Goal: Complete application form

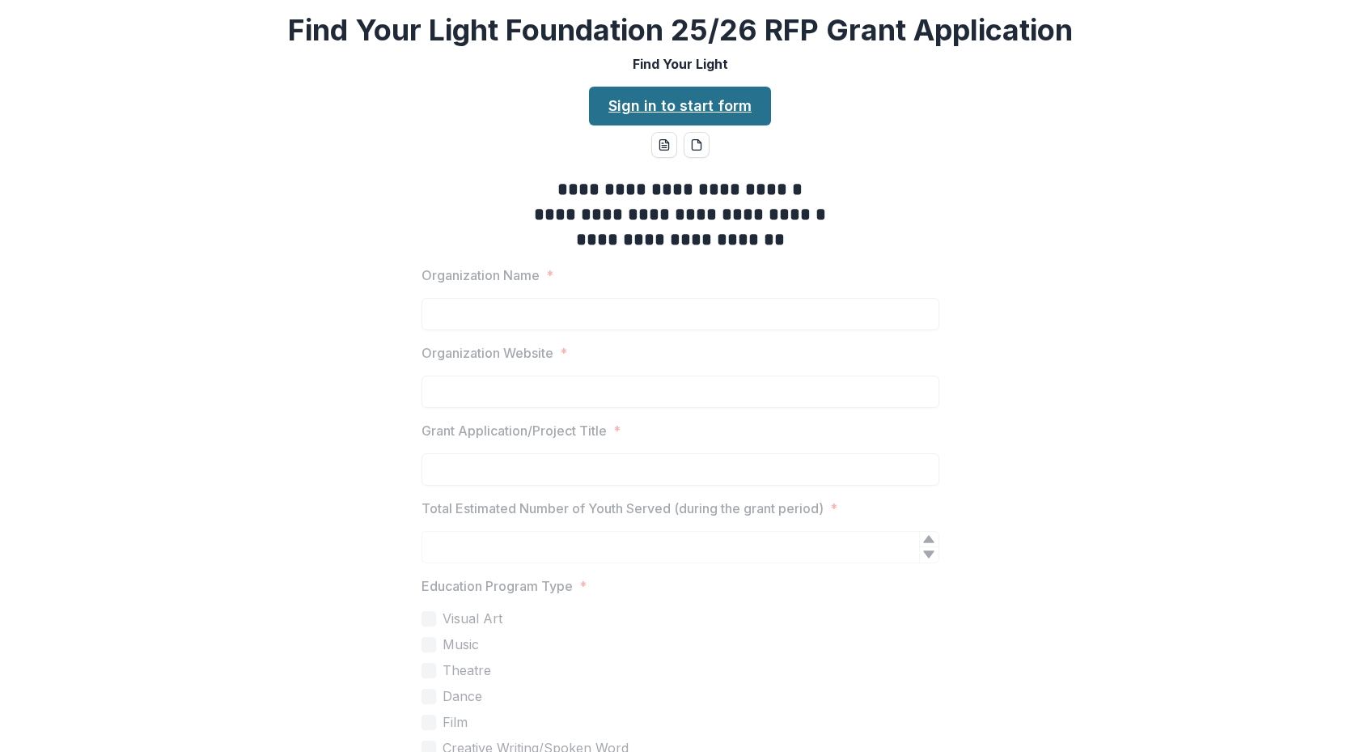
click at [692, 101] on link "Sign in to start form" at bounding box center [680, 106] width 182 height 39
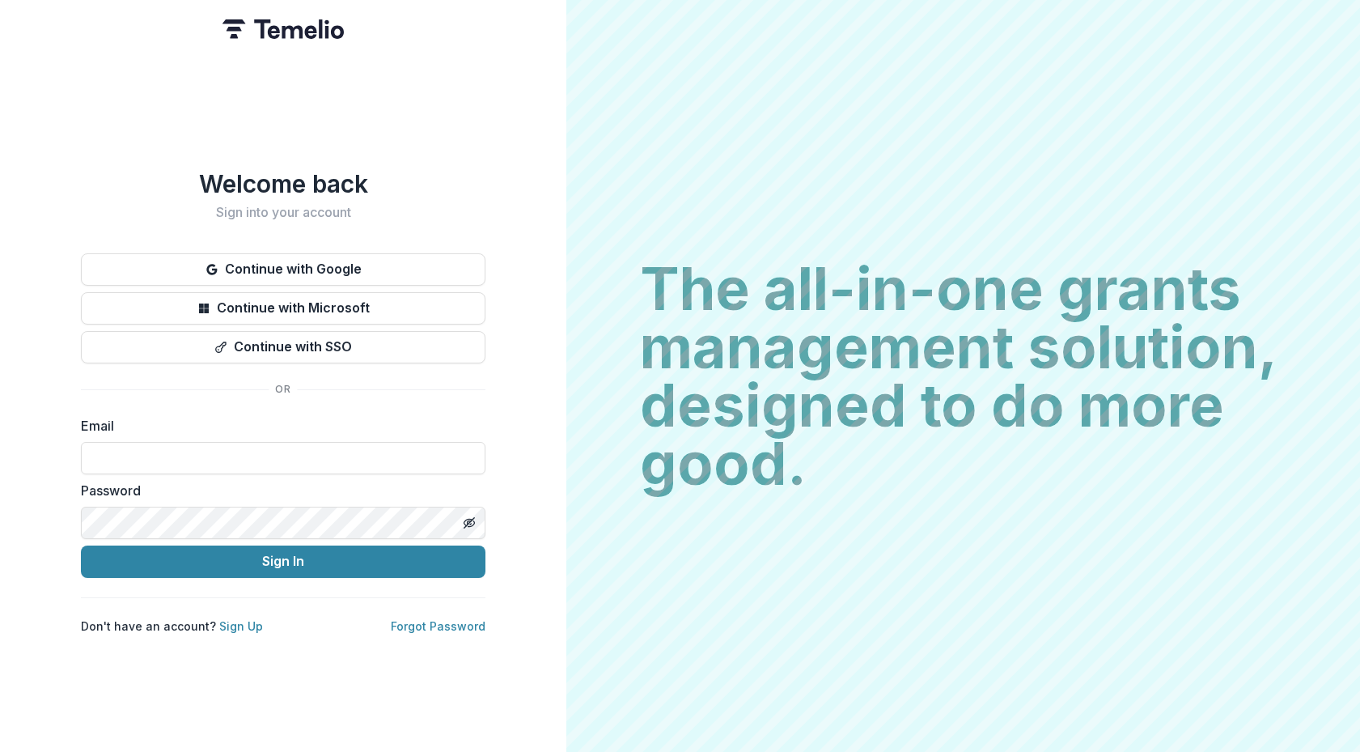
type input "**********"
click at [283, 554] on button "Sign In" at bounding box center [283, 561] width 405 height 32
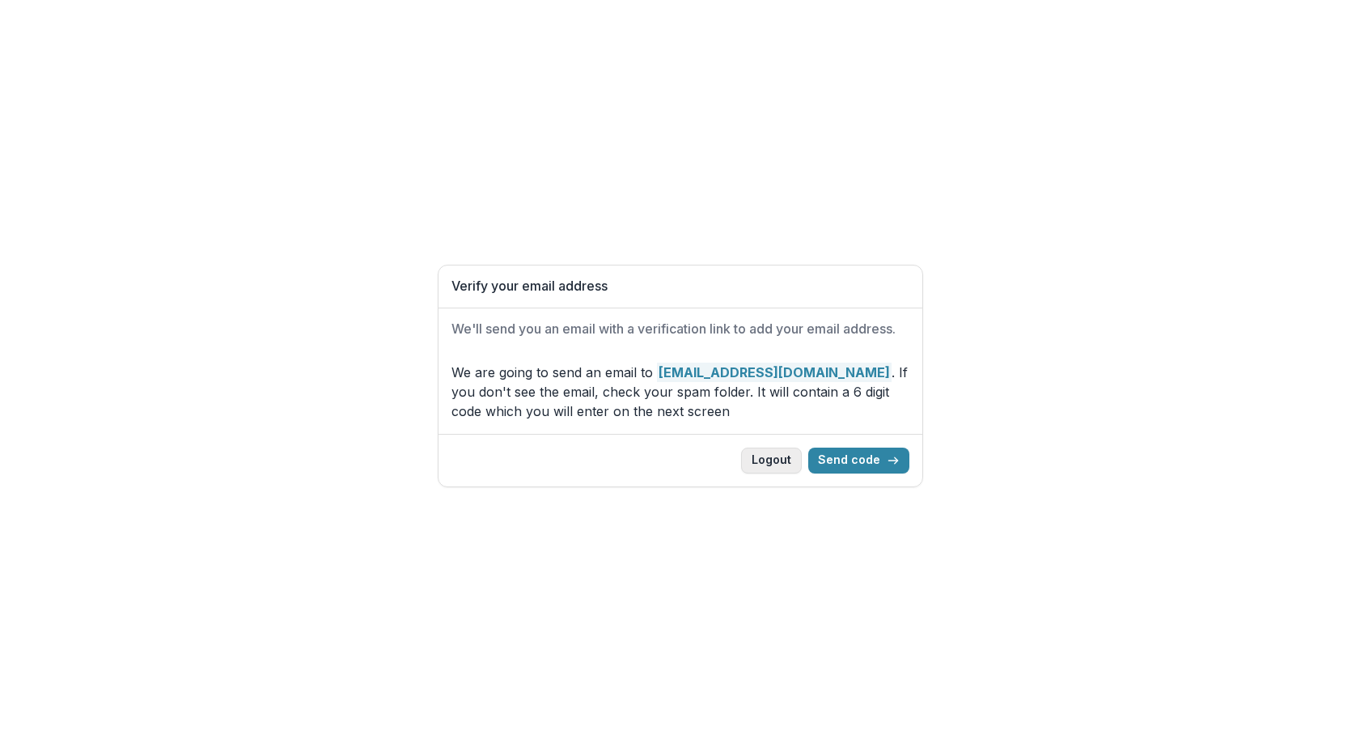
click at [760, 466] on button "Logout" at bounding box center [771, 460] width 61 height 26
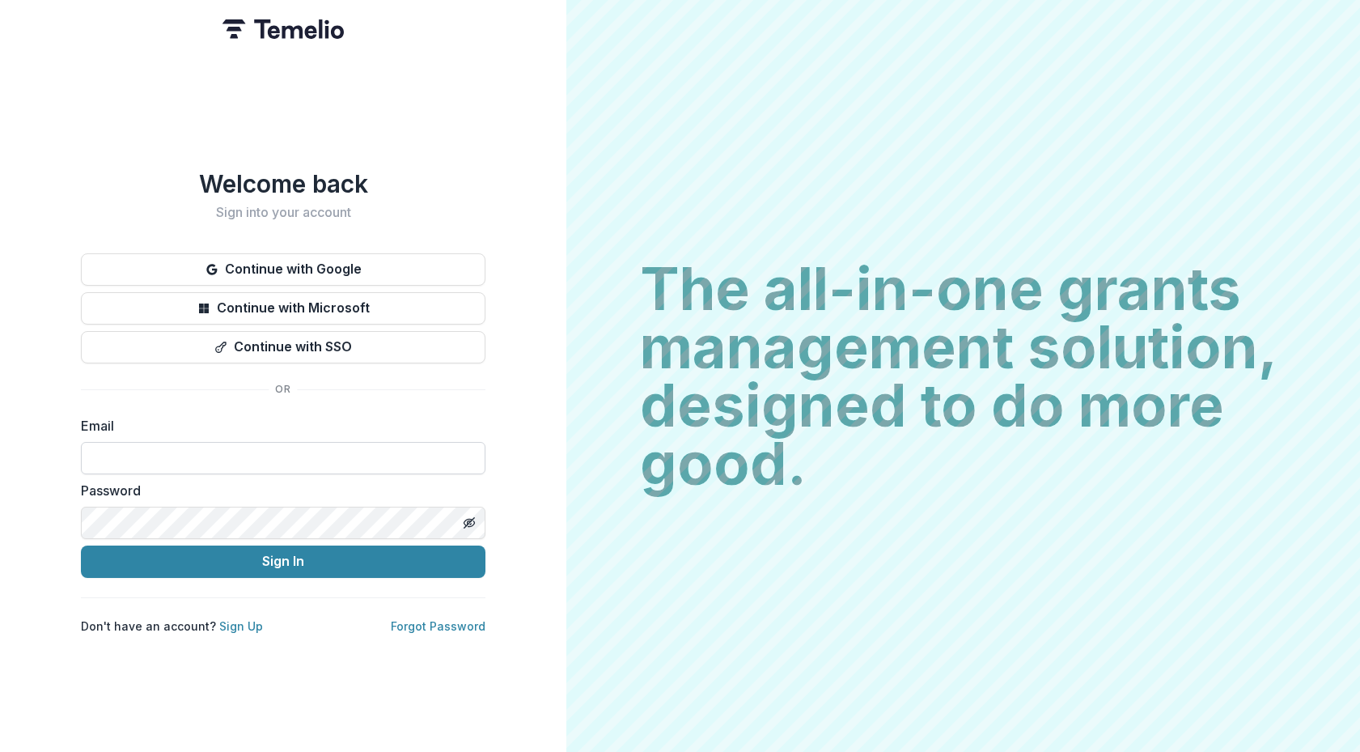
click at [244, 443] on input at bounding box center [283, 458] width 405 height 32
click at [278, 401] on div "Welcome back Sign into your account Continue with Google Continue with Microsof…" at bounding box center [283, 401] width 405 height 464
click at [182, 451] on input at bounding box center [283, 458] width 405 height 32
click at [45, 439] on div "Welcome back Sign into your account Continue with Google Continue with Microsof…" at bounding box center [283, 376] width 566 height 752
click at [99, 451] on input at bounding box center [283, 458] width 405 height 32
